Goal: Task Accomplishment & Management: Complete application form

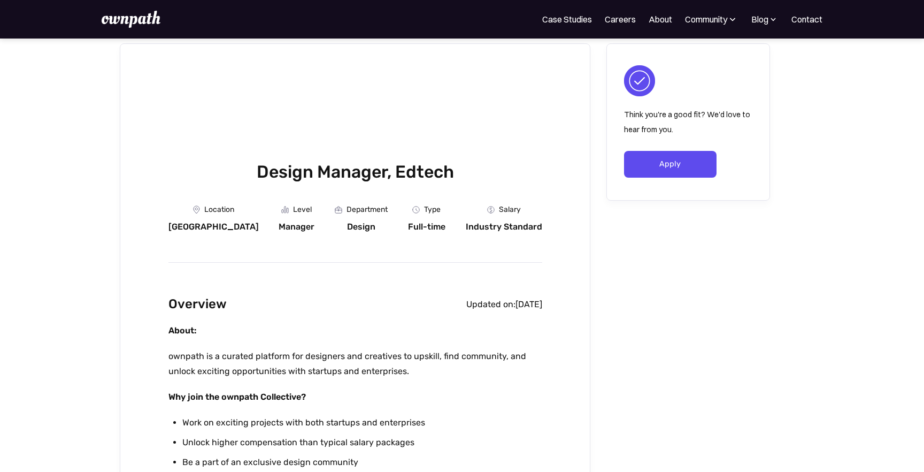
scroll to position [20, 0]
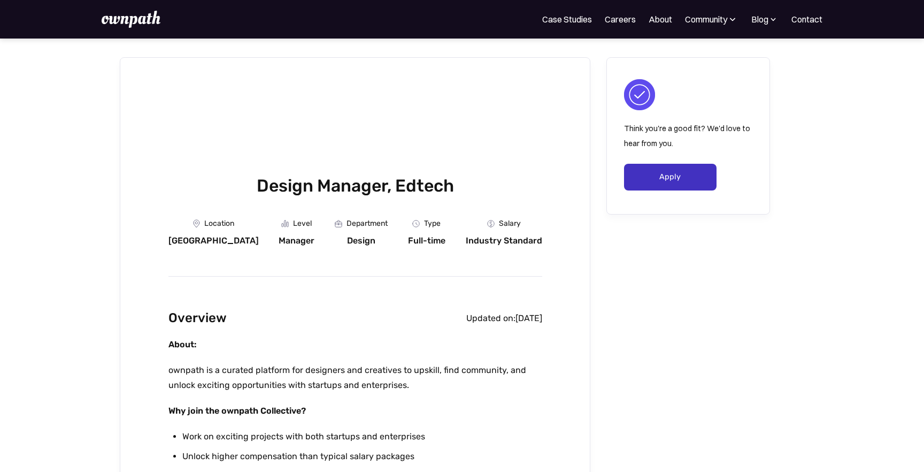
click at [662, 186] on link "Apply" at bounding box center [670, 177] width 92 height 27
click at [122, 19] on img at bounding box center [131, 19] width 59 height 17
